Goal: Task Accomplishment & Management: Use online tool/utility

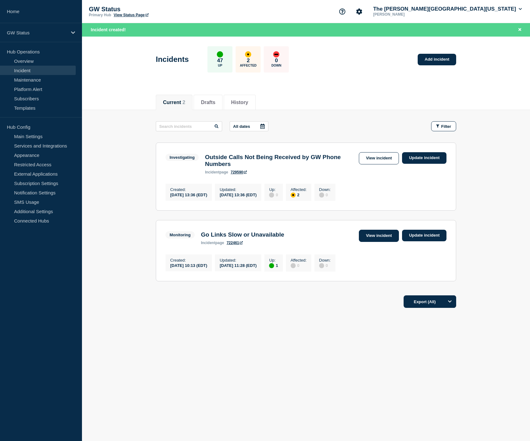
click at [388, 242] on link "View incident" at bounding box center [379, 236] width 40 height 12
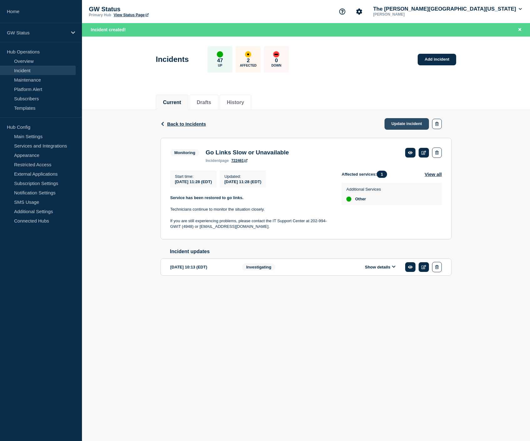
click at [409, 124] on link "Update incident" at bounding box center [406, 124] width 44 height 12
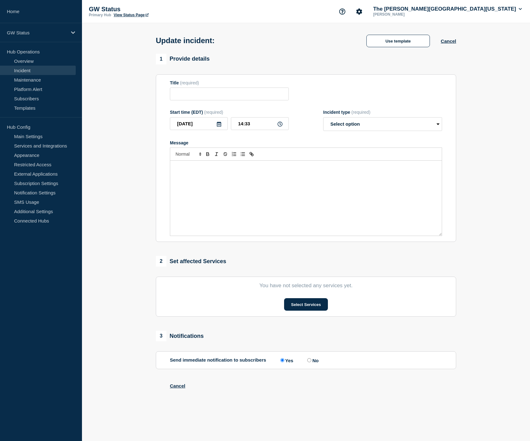
type input "Go Links Slow or Unavailable"
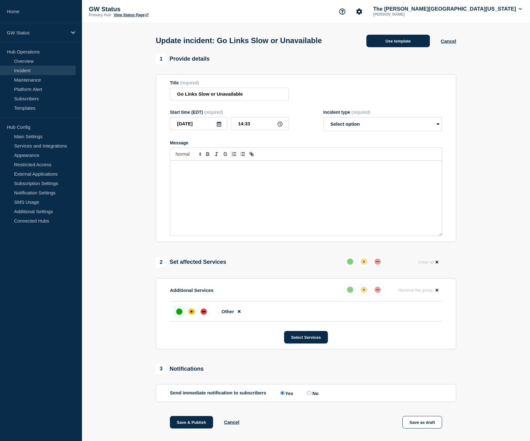
click at [410, 40] on button "Use template" at bounding box center [397, 41] width 63 height 13
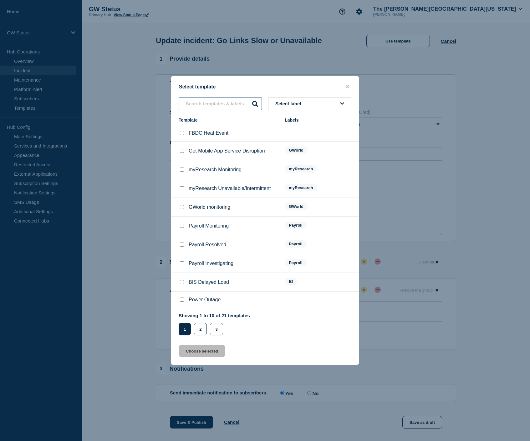
click at [230, 101] on input "text" at bounding box center [220, 103] width 83 height 13
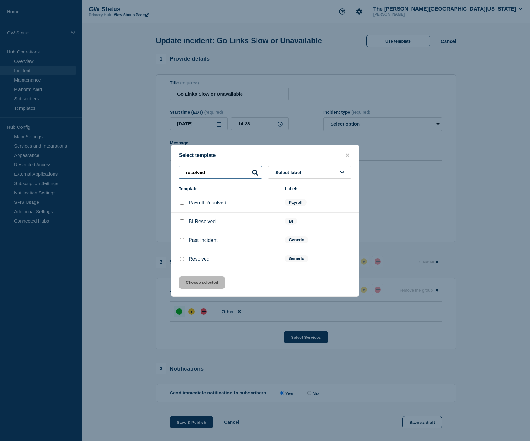
type input "resolved"
click at [182, 261] on input "Resolved checkbox" at bounding box center [182, 259] width 4 height 4
checkbox input "true"
click at [196, 287] on button "Choose selected" at bounding box center [202, 282] width 46 height 13
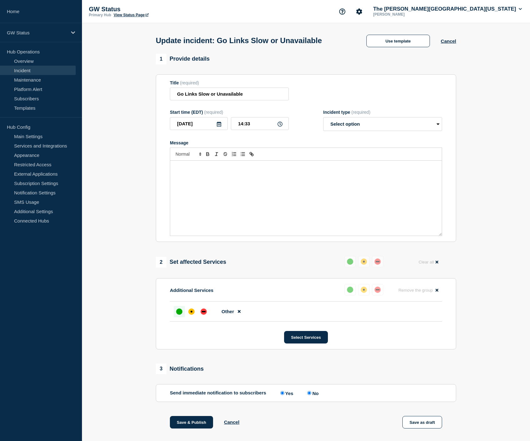
select select "resolved"
radio input "false"
radio input "true"
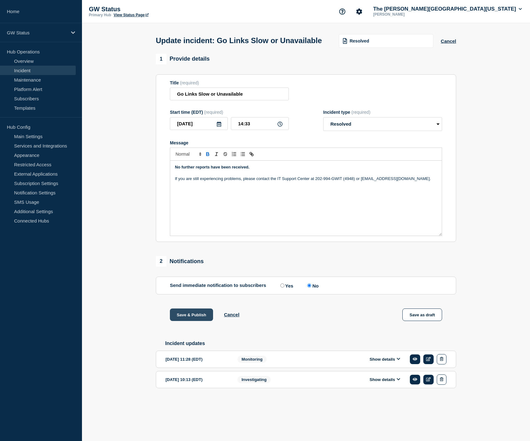
click at [191, 319] on button "Save & Publish" at bounding box center [191, 315] width 43 height 13
